Goal: Download file/media

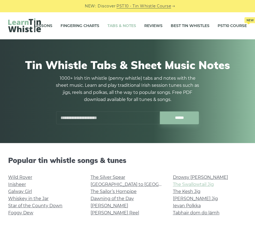
click at [181, 184] on link "The Swallowtail Jig" at bounding box center [192, 183] width 41 height 5
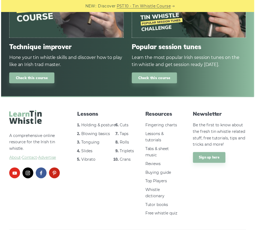
scroll to position [671, 0]
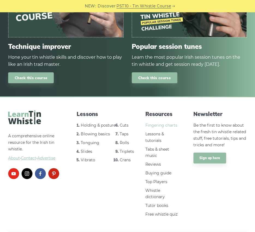
click at [167, 125] on link "Fingering charts" at bounding box center [161, 125] width 32 height 5
click at [161, 204] on link "Tutor books" at bounding box center [156, 205] width 23 height 5
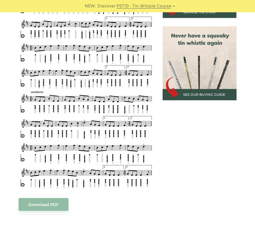
scroll to position [212, 0]
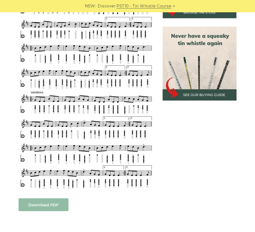
click at [60, 203] on link "Download PDF" at bounding box center [44, 204] width 50 height 13
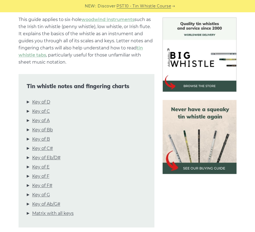
scroll to position [142, 0]
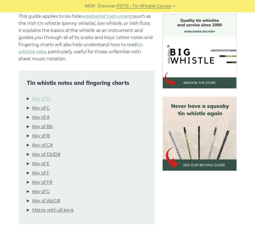
click at [36, 99] on link "Key of D" at bounding box center [41, 98] width 18 height 7
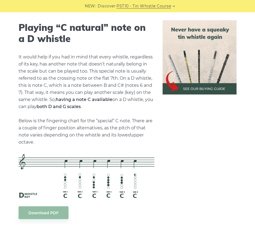
scroll to position [1173, 0]
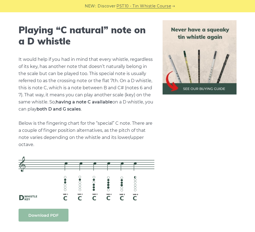
click at [49, 209] on link "Download PDF" at bounding box center [44, 214] width 50 height 13
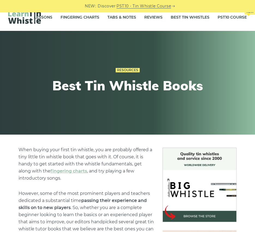
scroll to position [9, 0]
